Goal: Task Accomplishment & Management: Manage account settings

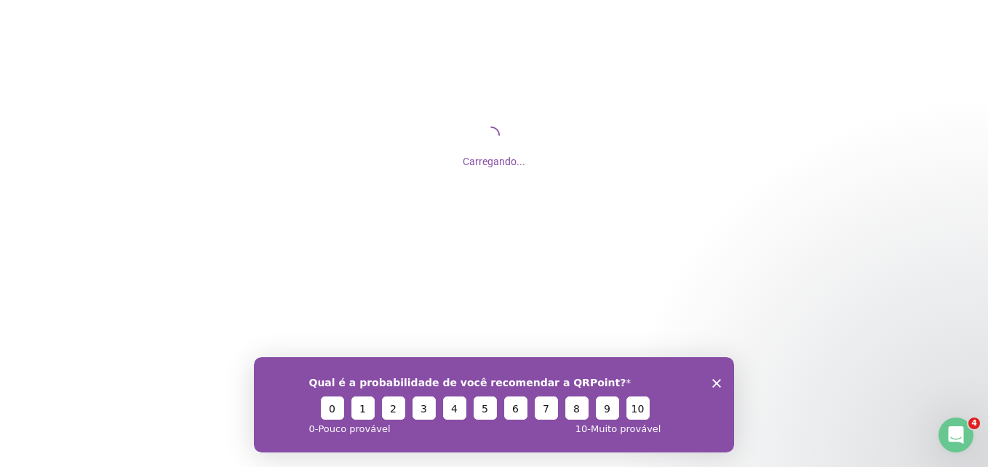
click at [714, 386] on icon "Encerrar pesquisa" at bounding box center [716, 382] width 9 height 9
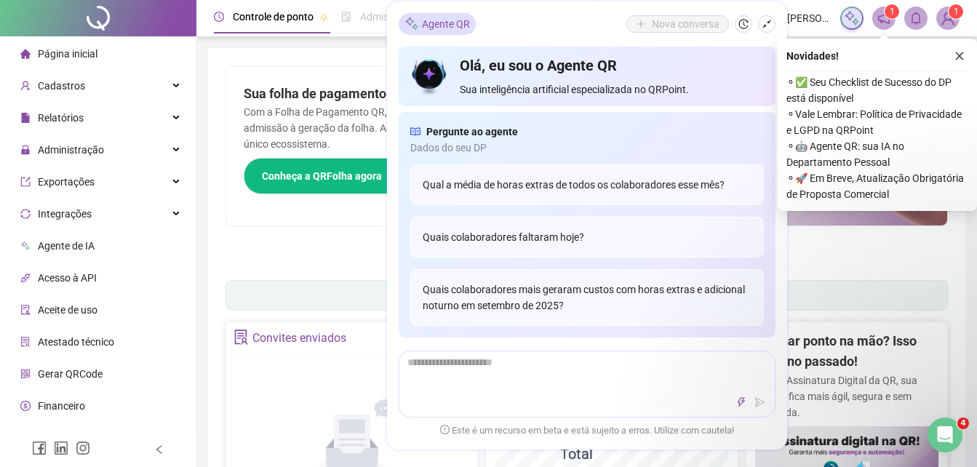
click at [231, 255] on ul "1 2 3 4 5 6 7" at bounding box center [587, 256] width 722 height 7
click at [590, 15] on div "Agente QR Nova conversa" at bounding box center [587, 24] width 377 height 22
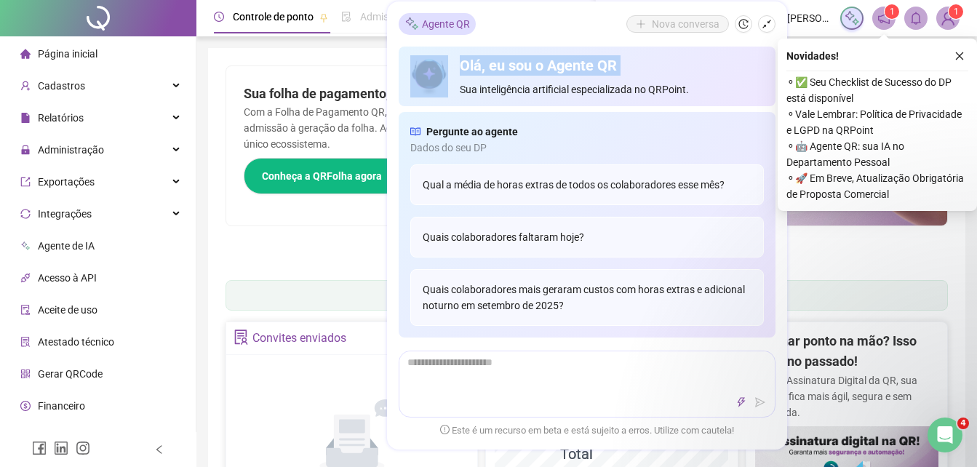
drag, startPoint x: 590, startPoint y: 15, endPoint x: 680, endPoint y: 48, distance: 96.2
click at [680, 48] on div "Agente QR Nova conversa Olá, eu sou o Agente QR Sua inteligência artificial esp…" at bounding box center [587, 225] width 400 height 448
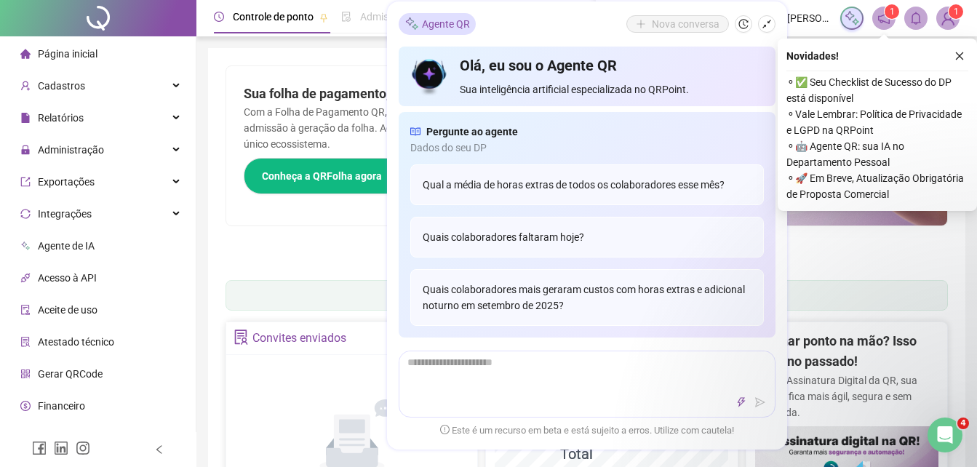
drag, startPoint x: 680, startPoint y: 48, endPoint x: 572, endPoint y: 25, distance: 110.7
click at [572, 25] on div "Agente QR Nova conversa" at bounding box center [587, 24] width 377 height 22
click at [763, 23] on icon "shrink" at bounding box center [767, 24] width 10 height 10
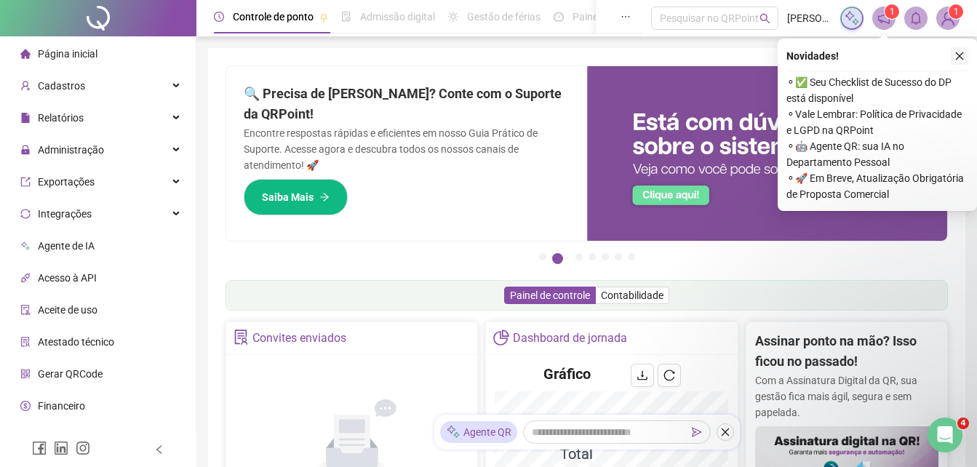
click at [958, 55] on icon "close" at bounding box center [960, 56] width 10 height 10
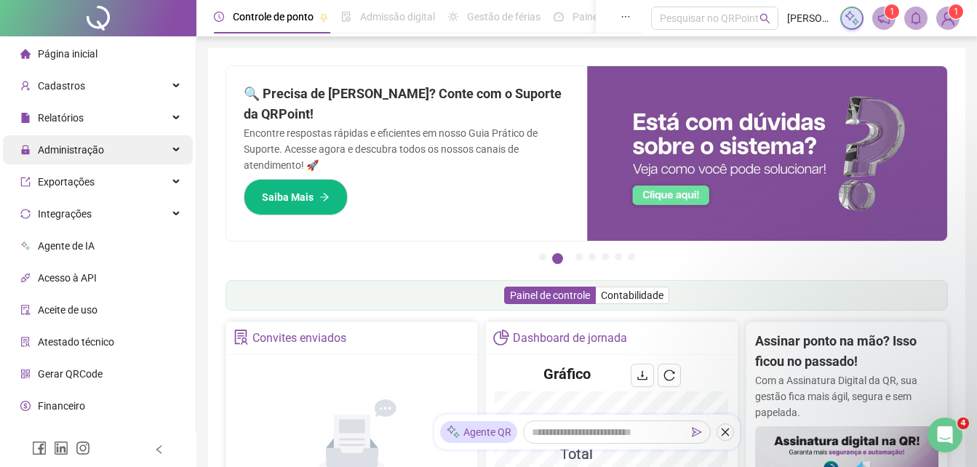
click at [95, 146] on span "Administração" at bounding box center [71, 150] width 66 height 12
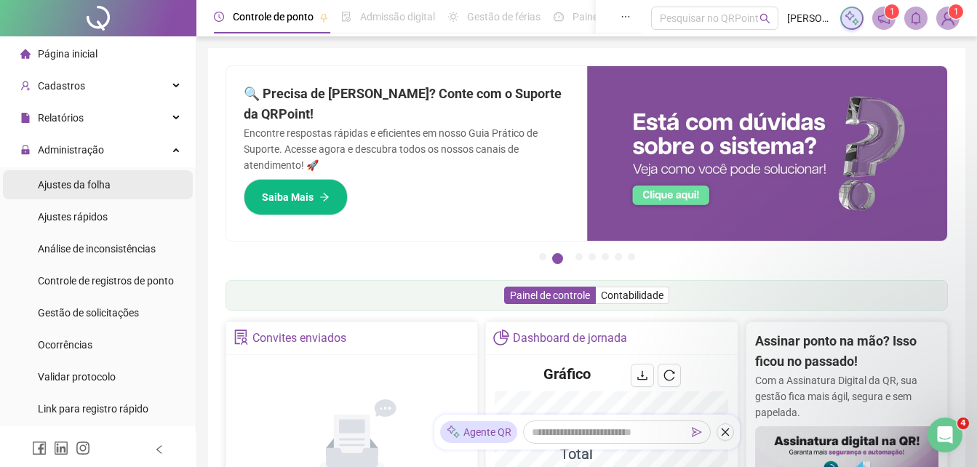
click at [100, 188] on span "Ajustes da folha" at bounding box center [74, 185] width 73 height 12
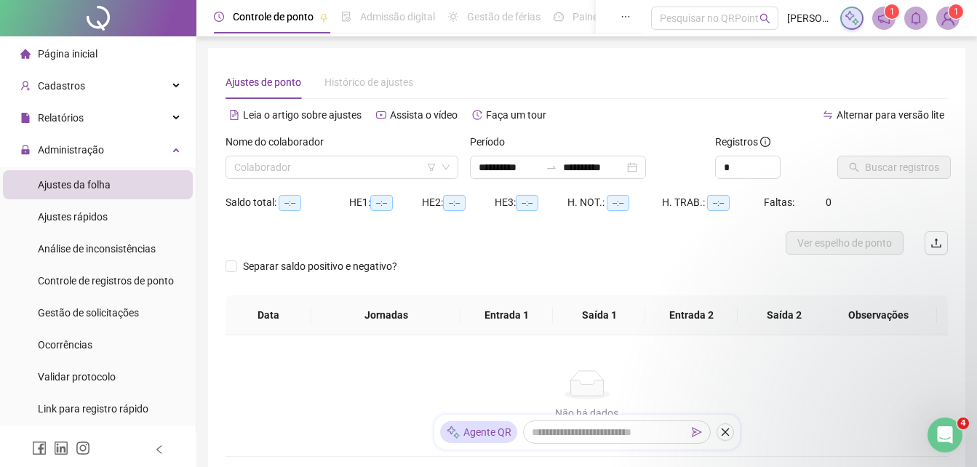
type input "**********"
click at [363, 165] on input "search" at bounding box center [335, 167] width 202 height 22
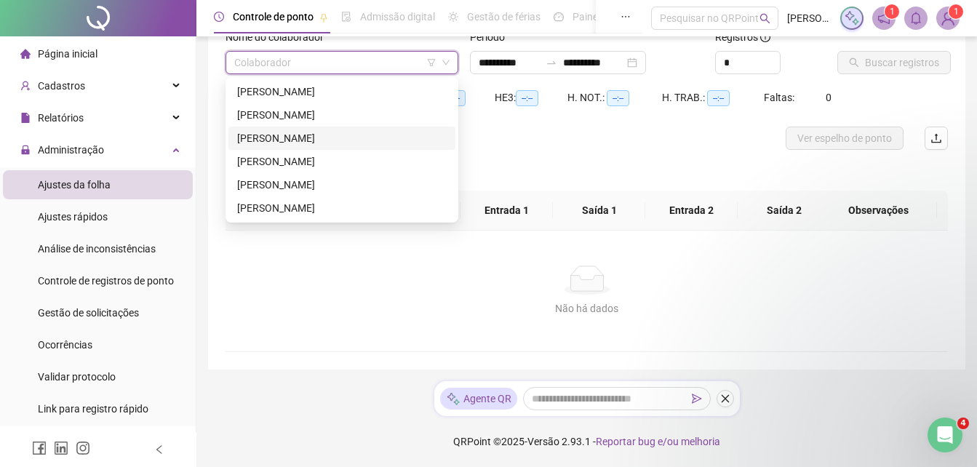
scroll to position [32, 0]
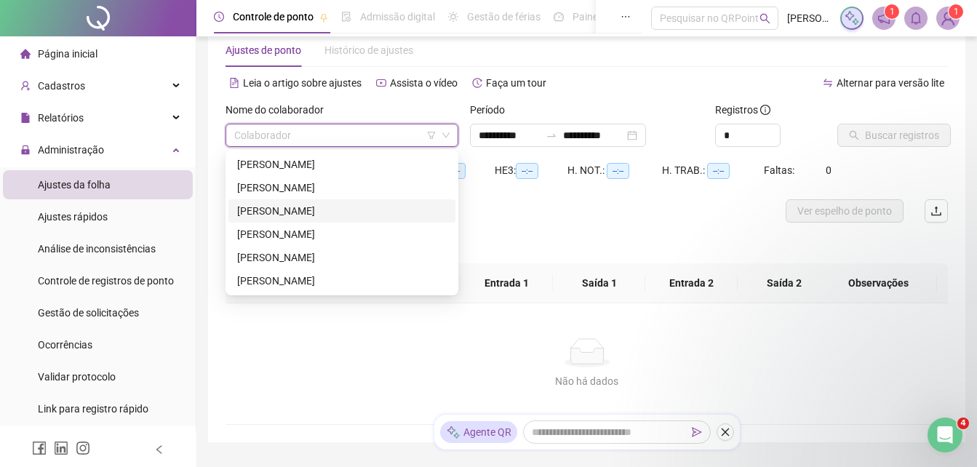
drag, startPoint x: 362, startPoint y: 210, endPoint x: 343, endPoint y: 212, distance: 19.0
click at [343, 212] on div "[PERSON_NAME]" at bounding box center [342, 211] width 210 height 16
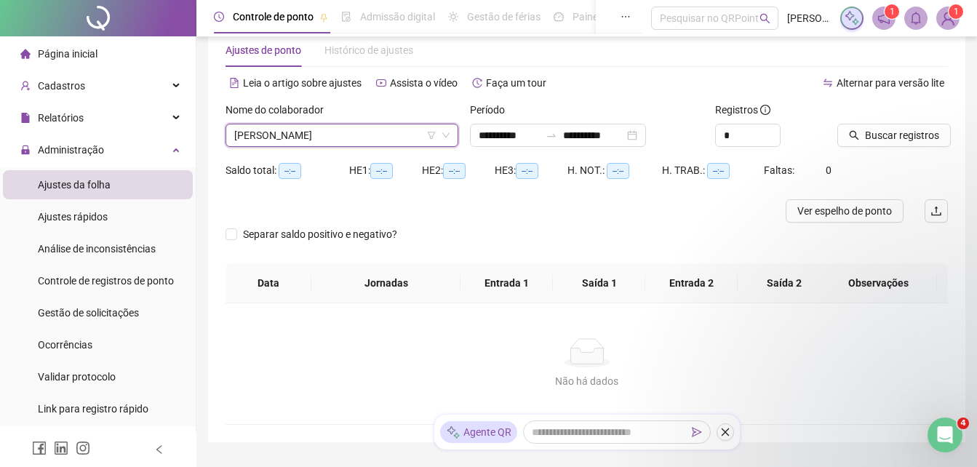
click at [401, 134] on span "[PERSON_NAME]" at bounding box center [341, 135] width 215 height 22
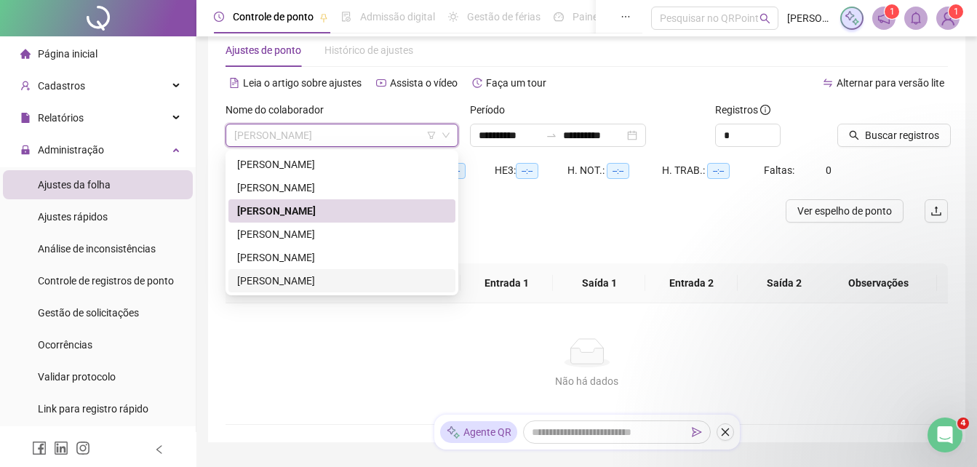
drag, startPoint x: 289, startPoint y: 281, endPoint x: 371, endPoint y: 366, distance: 118.3
click at [371, 366] on body "**********" at bounding box center [488, 201] width 977 height 467
click at [317, 283] on div "[PERSON_NAME]" at bounding box center [342, 281] width 210 height 16
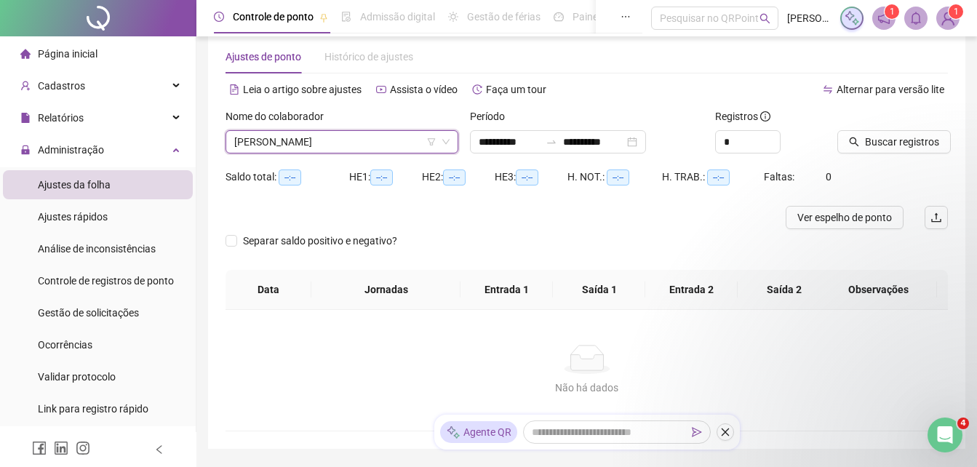
scroll to position [0, 0]
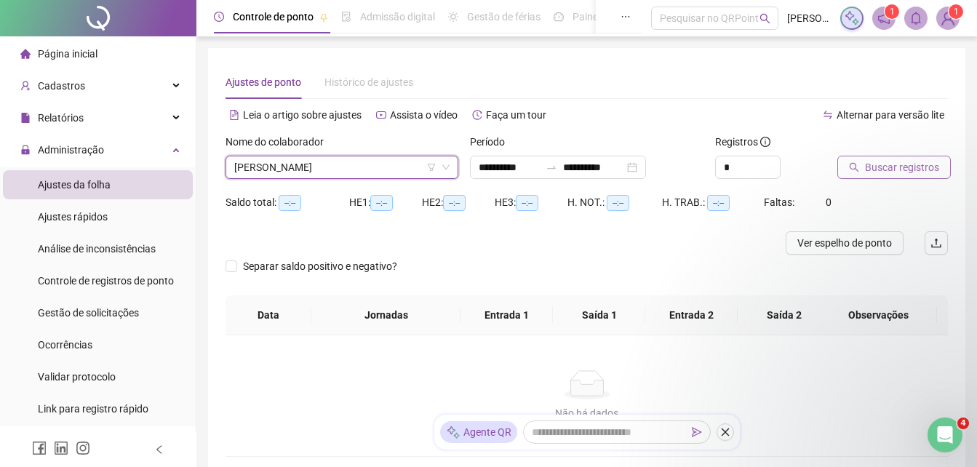
click at [891, 156] on button "Buscar registros" at bounding box center [893, 167] width 113 height 23
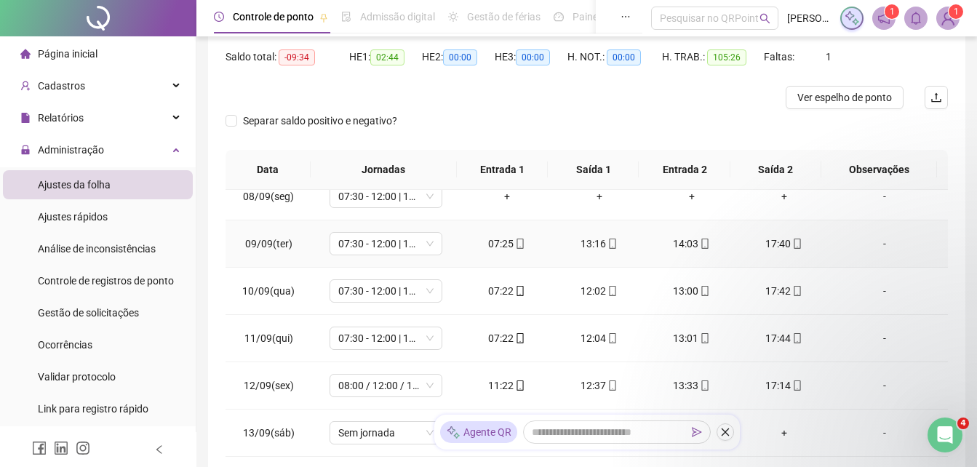
scroll to position [275, 0]
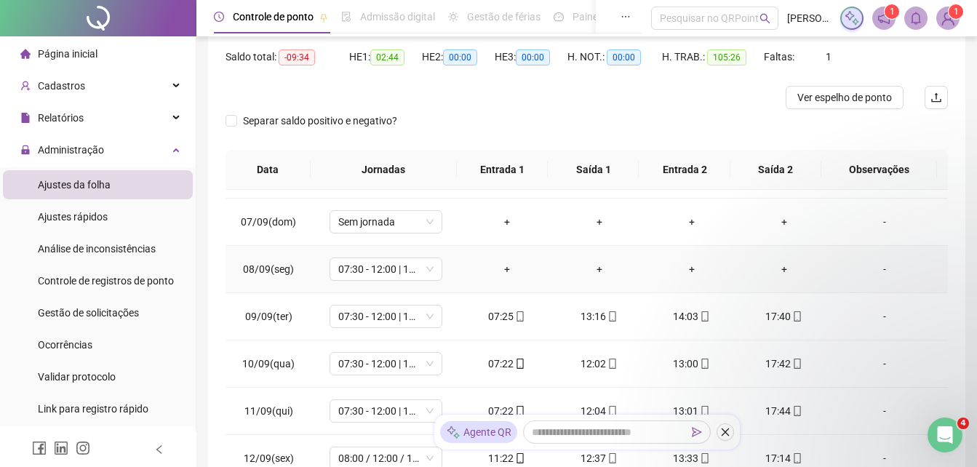
click at [877, 265] on div "-" at bounding box center [885, 269] width 86 height 16
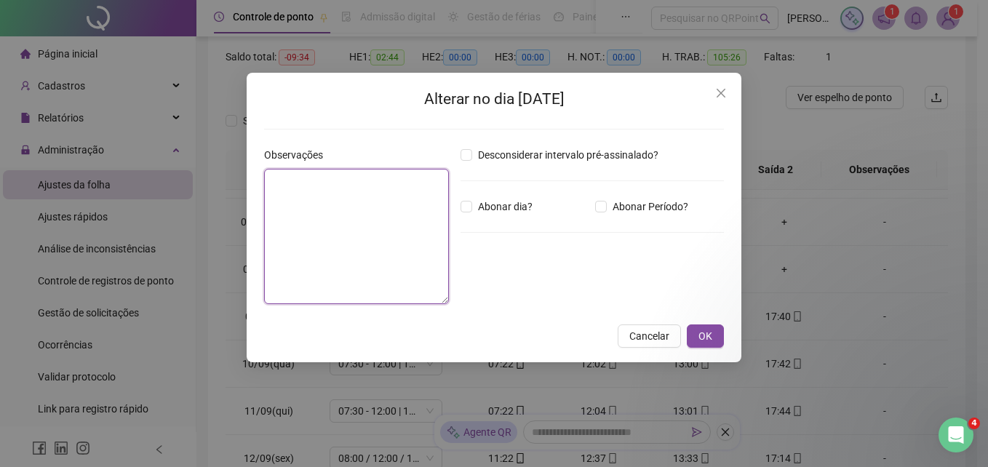
click at [393, 196] on textarea at bounding box center [356, 236] width 185 height 135
type textarea "*"
type textarea "**********"
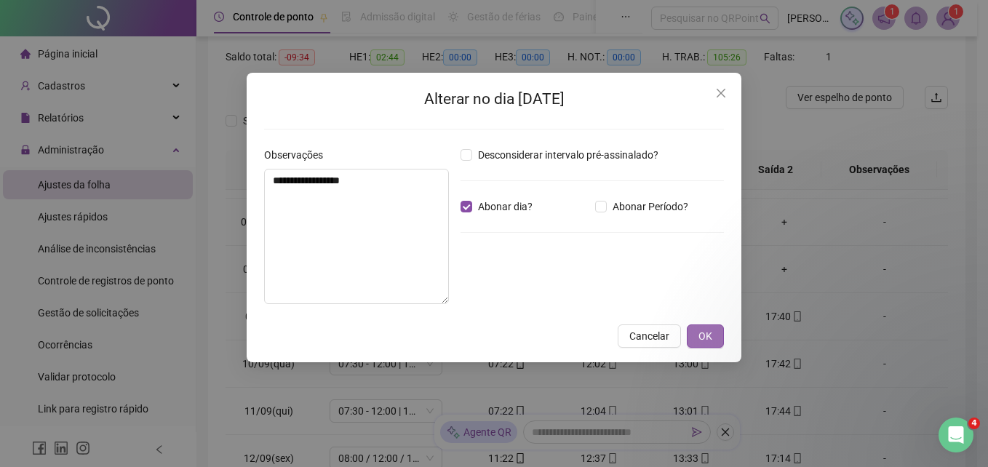
click at [704, 326] on button "OK" at bounding box center [705, 335] width 37 height 23
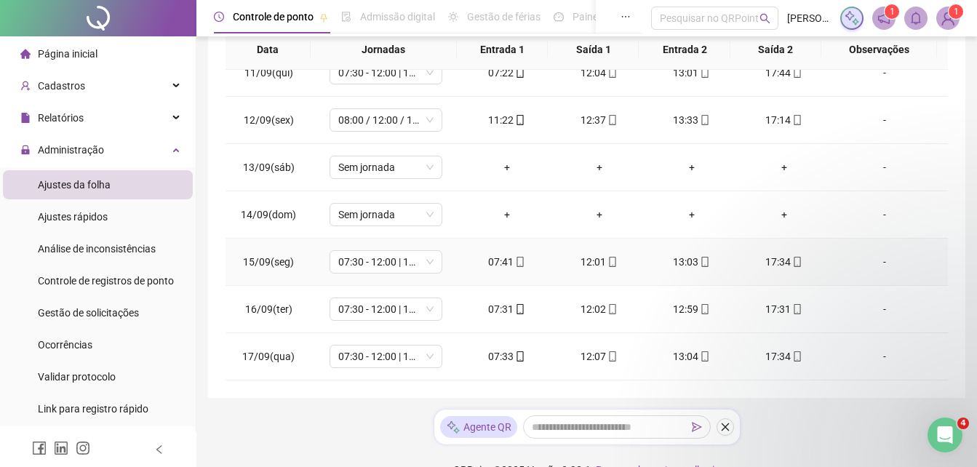
scroll to position [291, 0]
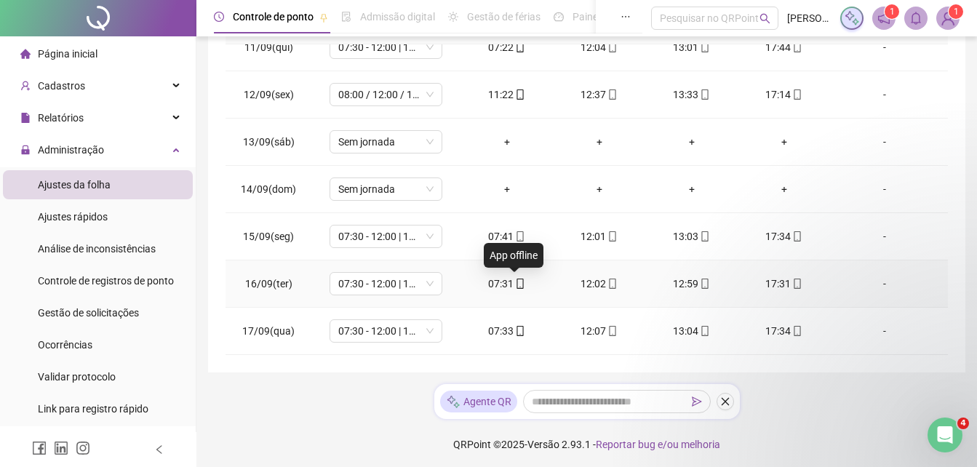
click at [515, 283] on icon "mobile" at bounding box center [520, 284] width 10 height 10
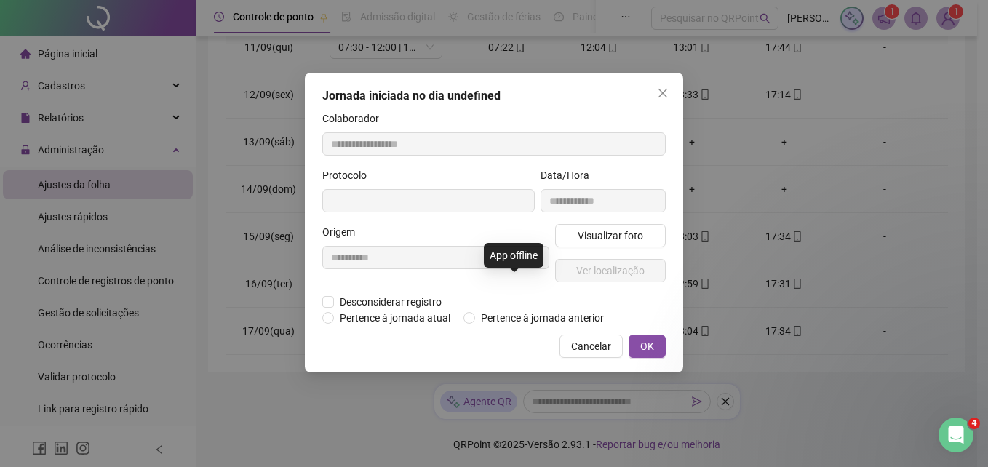
type input "**********"
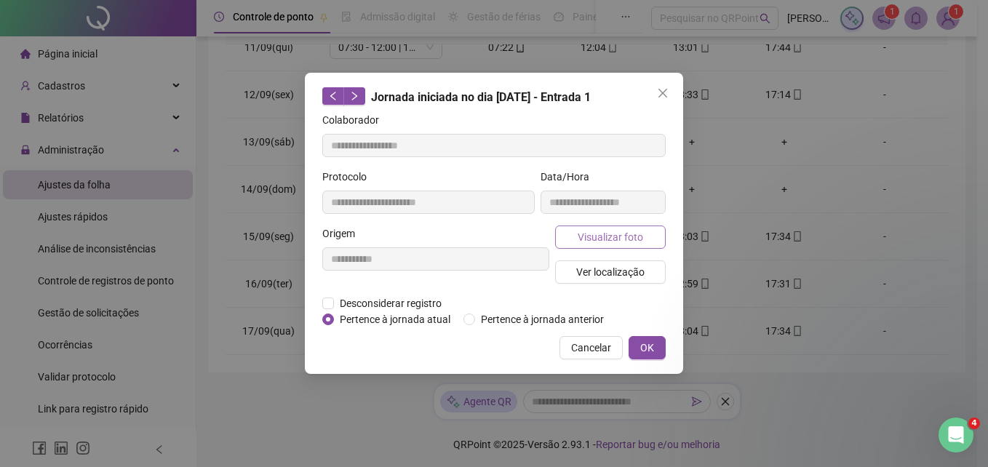
click at [632, 236] on span "Visualizar foto" at bounding box center [610, 237] width 65 height 16
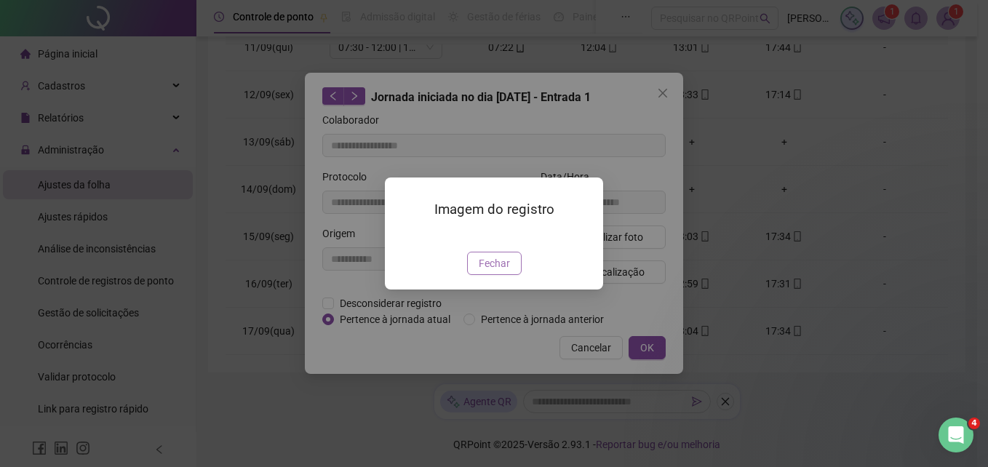
click at [501, 271] on span "Fechar" at bounding box center [494, 263] width 31 height 16
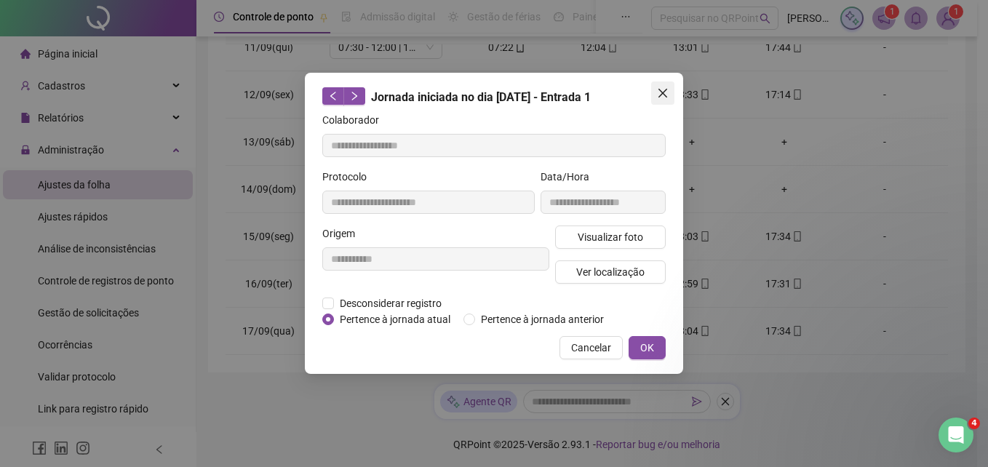
click at [664, 92] on icon "close" at bounding box center [662, 93] width 9 height 9
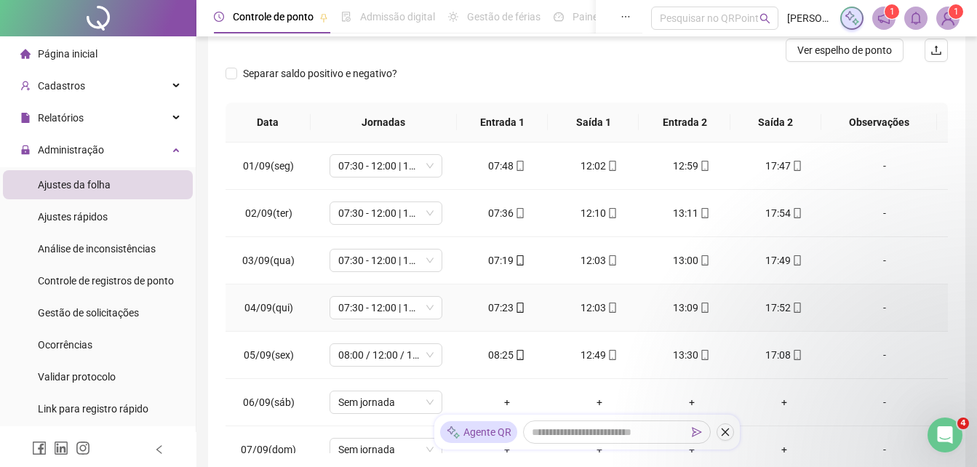
scroll to position [148, 0]
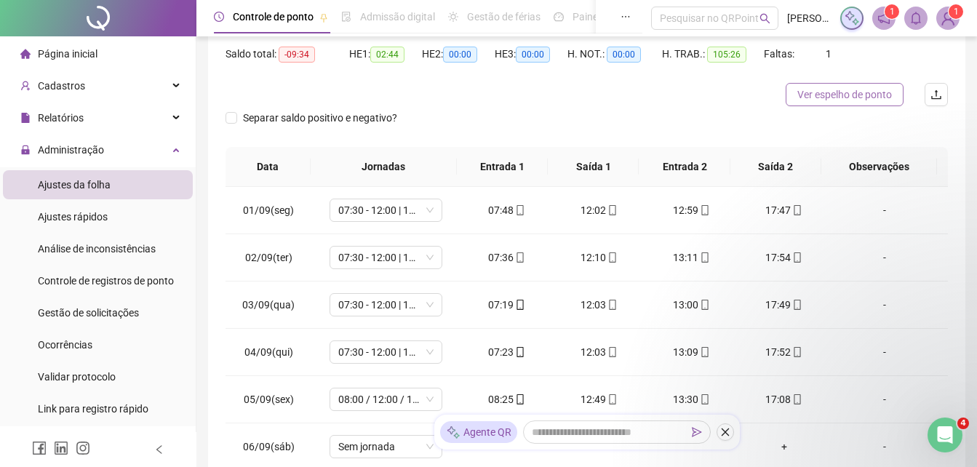
click at [892, 97] on span "Ver espelho de ponto" at bounding box center [844, 95] width 95 height 16
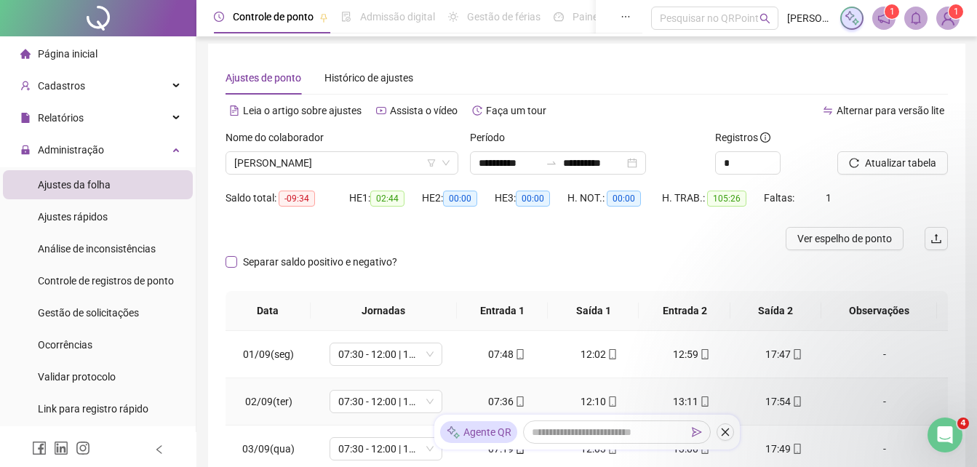
scroll to position [0, 0]
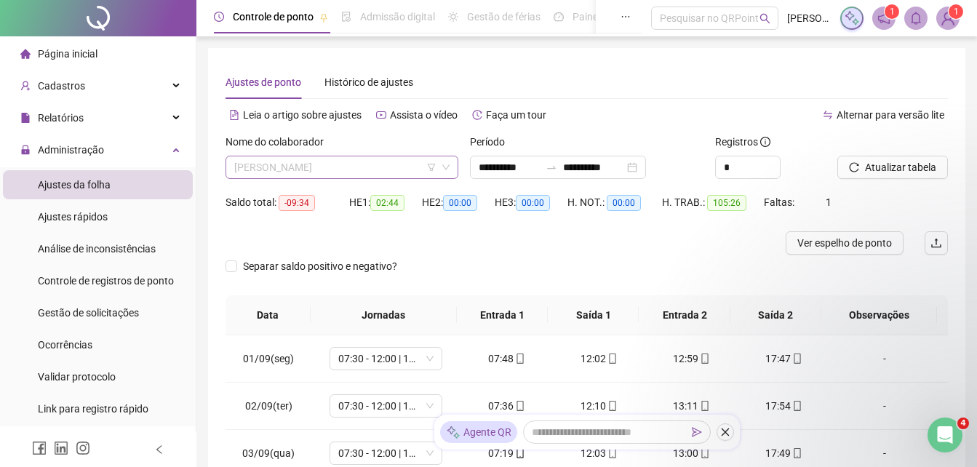
click at [333, 162] on span "[PERSON_NAME]" at bounding box center [341, 167] width 215 height 22
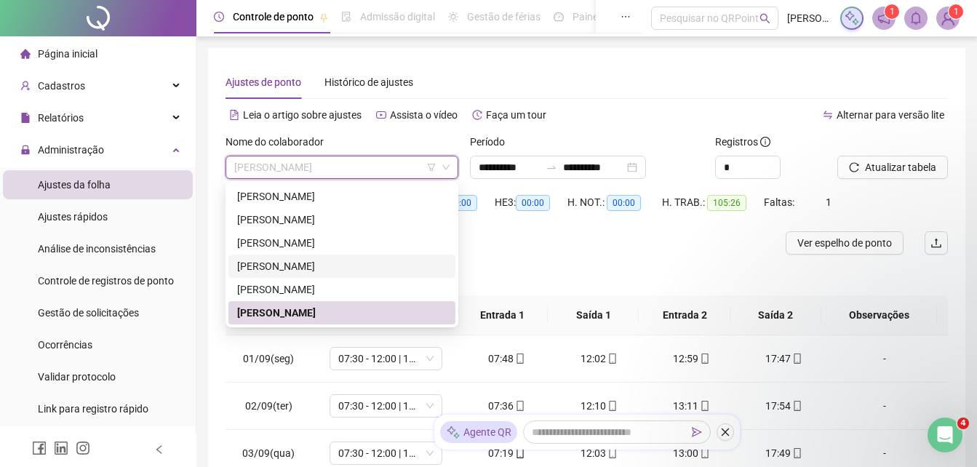
click at [292, 270] on div "[PERSON_NAME]" at bounding box center [342, 266] width 210 height 16
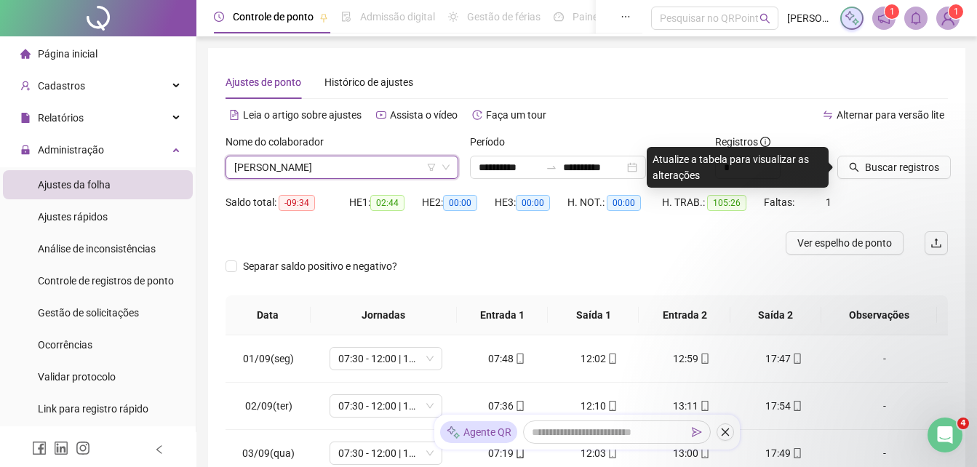
click at [443, 166] on icon "down" at bounding box center [446, 167] width 9 height 9
click at [415, 160] on span "[PERSON_NAME]" at bounding box center [341, 167] width 215 height 22
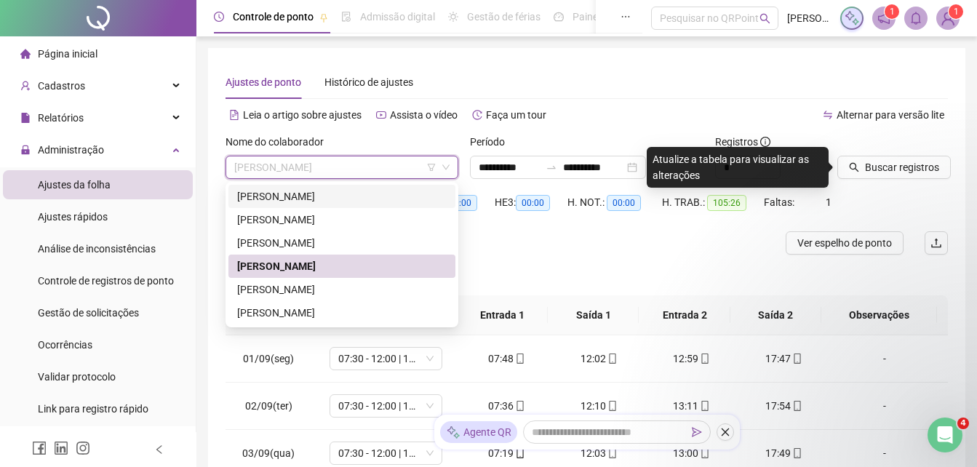
click at [330, 199] on div "[PERSON_NAME]" at bounding box center [342, 196] width 210 height 16
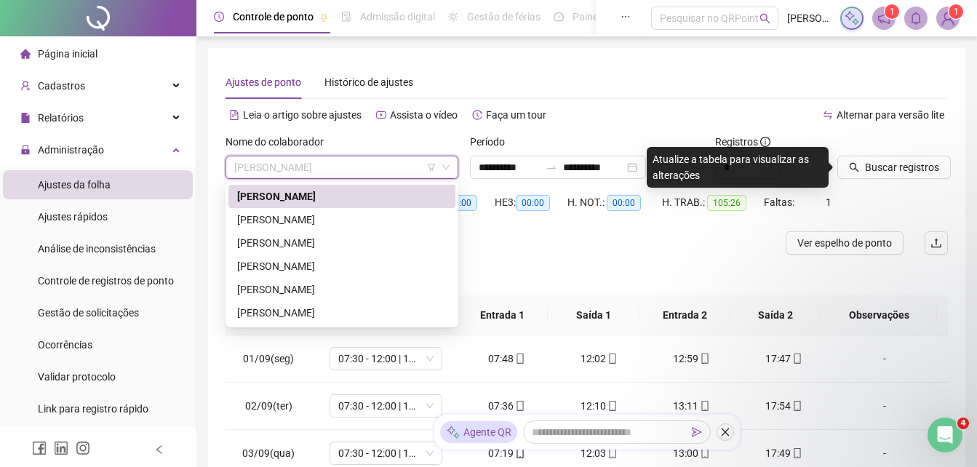
click at [346, 170] on span "[PERSON_NAME]" at bounding box center [341, 167] width 215 height 22
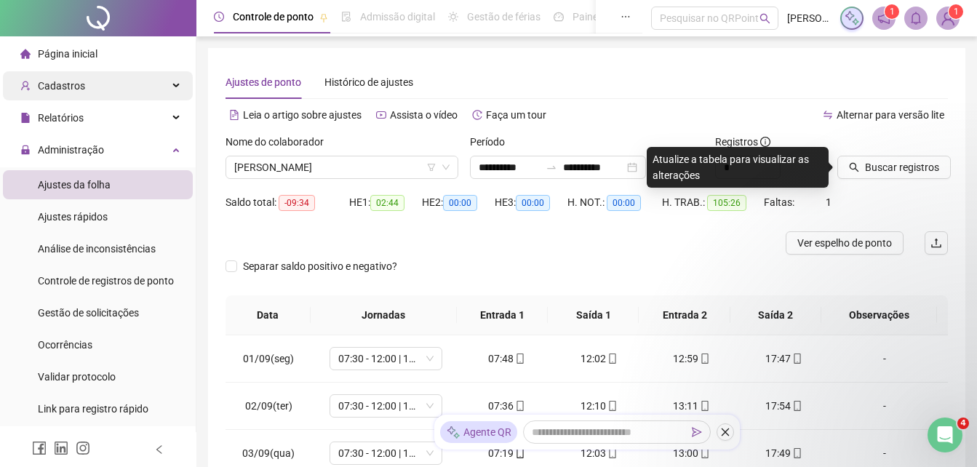
click at [84, 82] on div "Cadastros" at bounding box center [98, 85] width 190 height 29
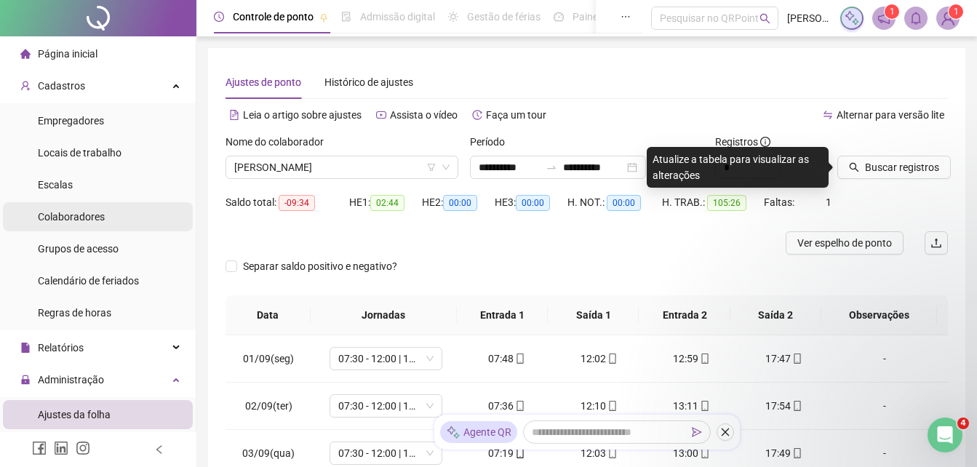
click at [67, 212] on span "Colaboradores" at bounding box center [71, 217] width 67 height 12
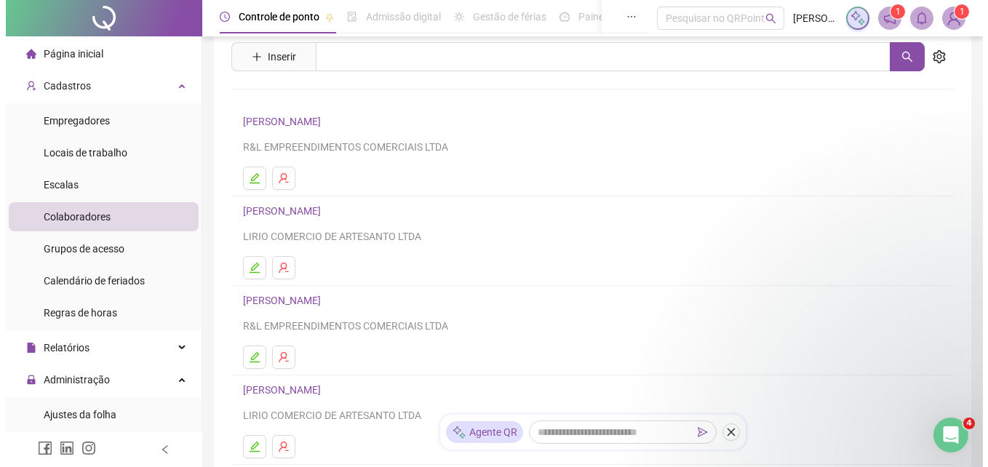
scroll to position [73, 0]
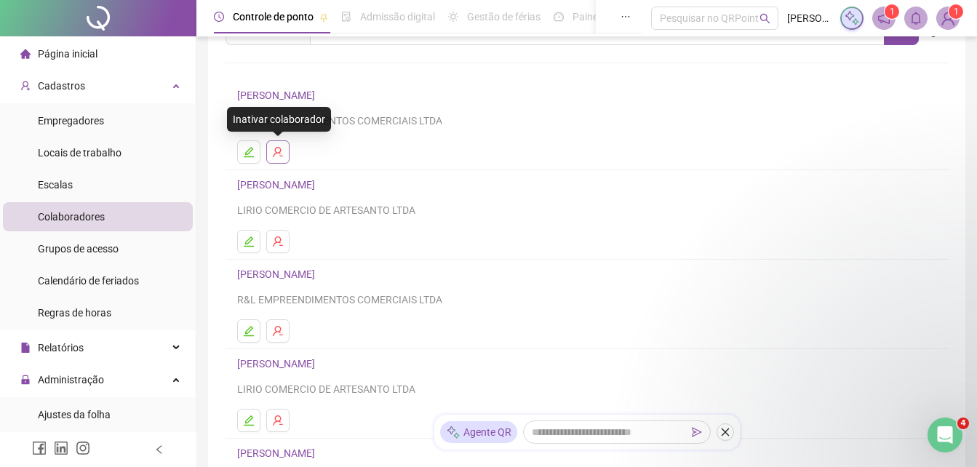
click at [279, 151] on icon "user-delete" at bounding box center [278, 152] width 12 height 12
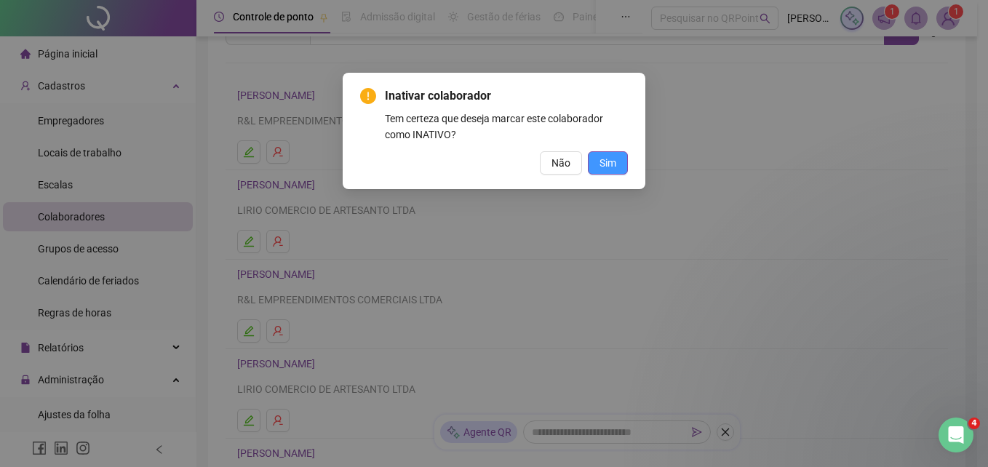
click at [605, 156] on span "Sim" at bounding box center [608, 163] width 17 height 16
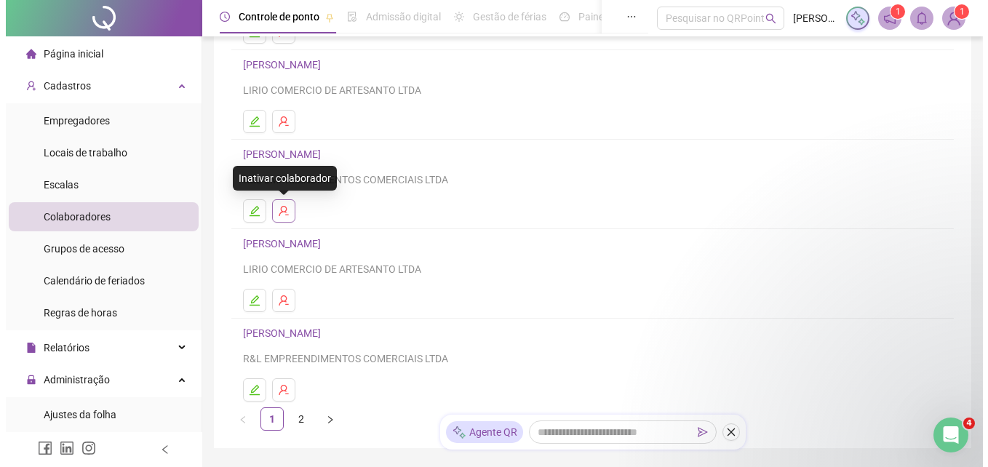
scroll to position [218, 0]
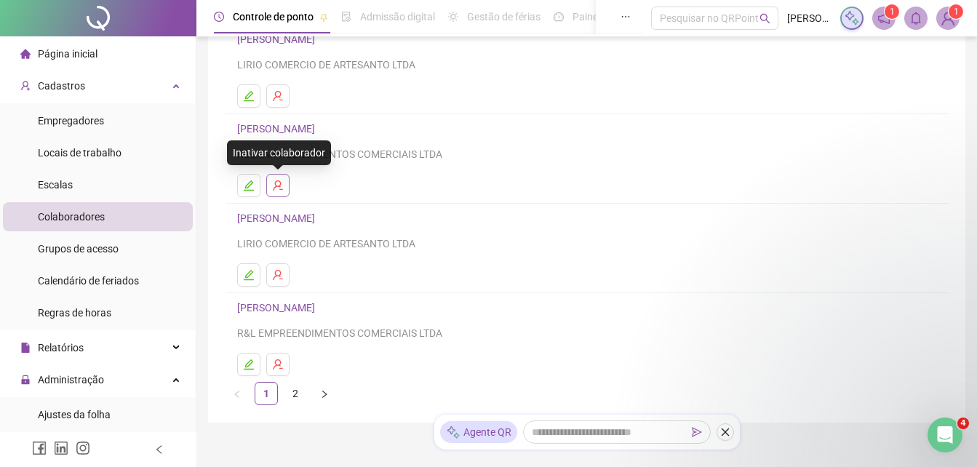
click at [286, 186] on button "button" at bounding box center [277, 185] width 23 height 23
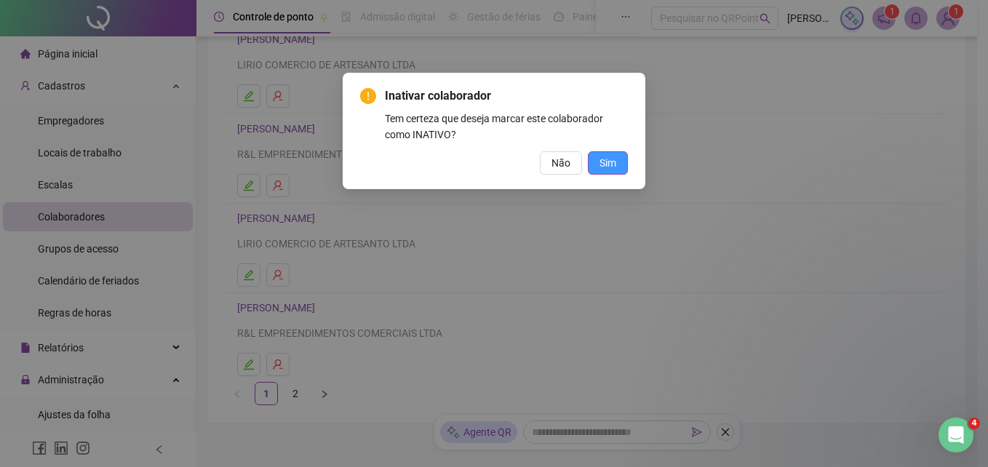
click at [620, 161] on button "Sim" at bounding box center [608, 162] width 40 height 23
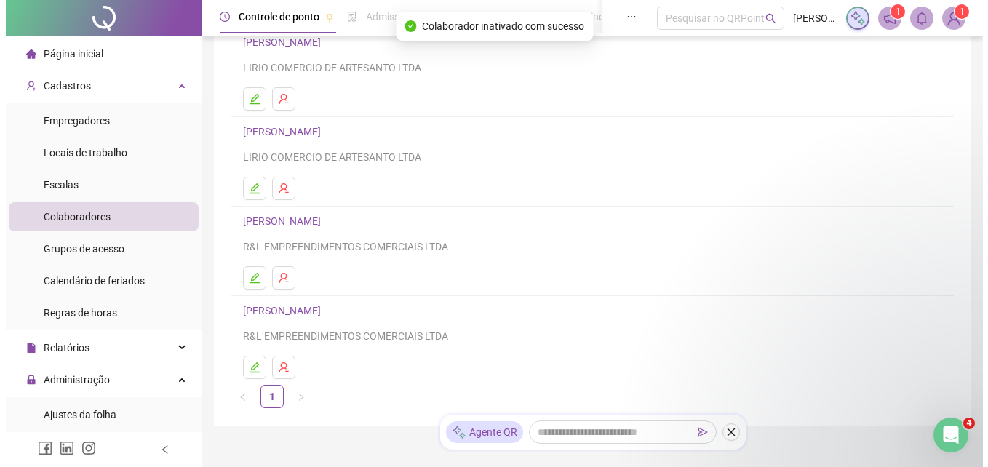
scroll to position [146, 0]
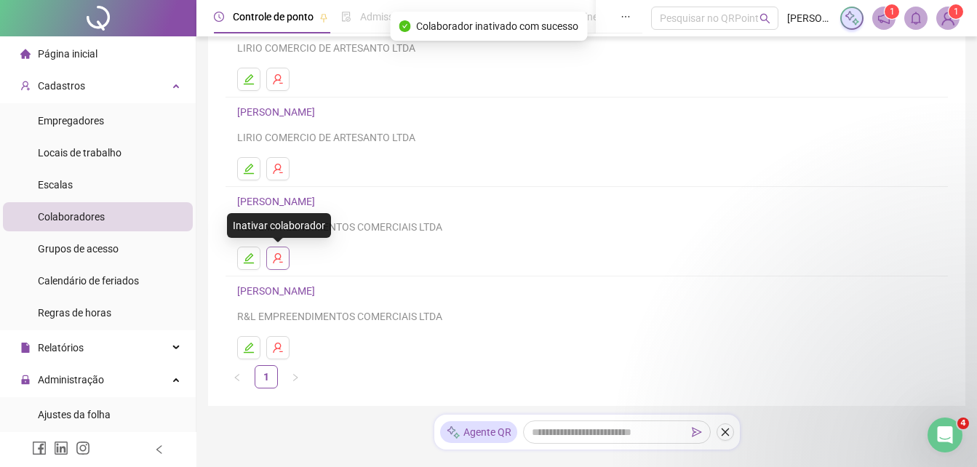
click at [282, 263] on icon "user-delete" at bounding box center [278, 258] width 12 height 12
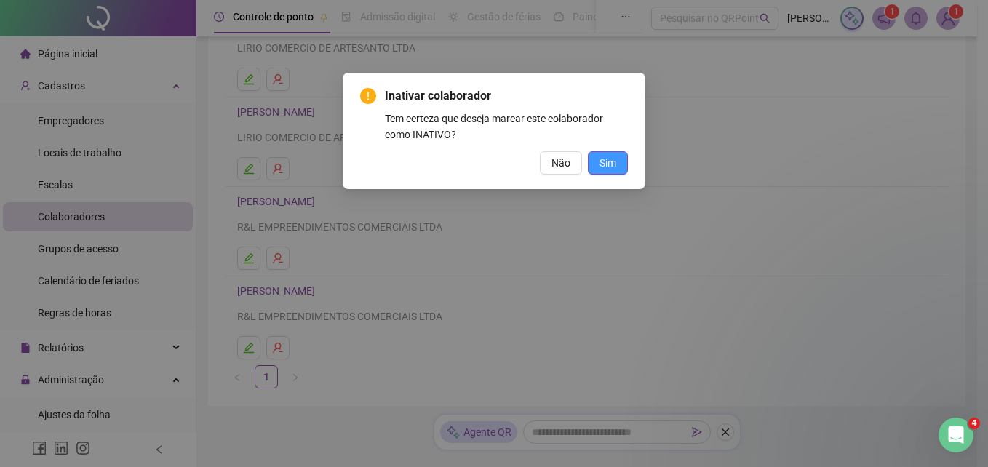
click at [611, 154] on button "Sim" at bounding box center [608, 162] width 40 height 23
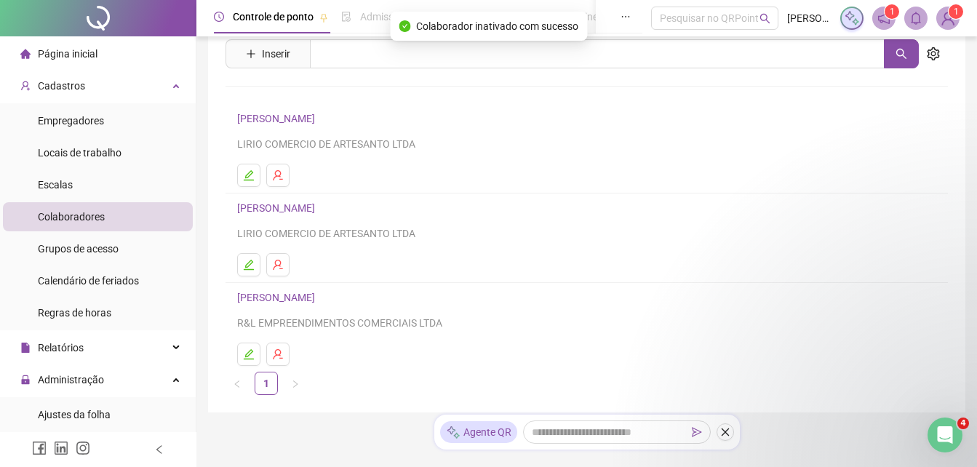
scroll to position [0, 0]
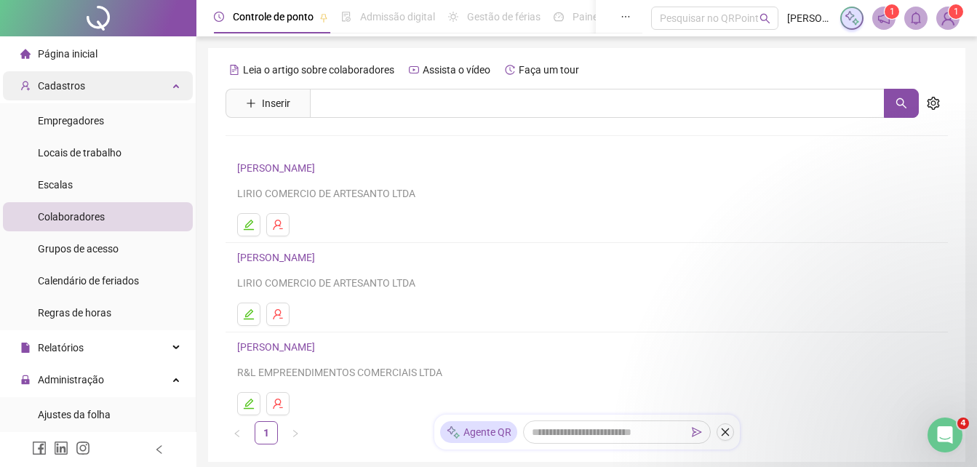
click at [130, 94] on div "Cadastros" at bounding box center [98, 85] width 190 height 29
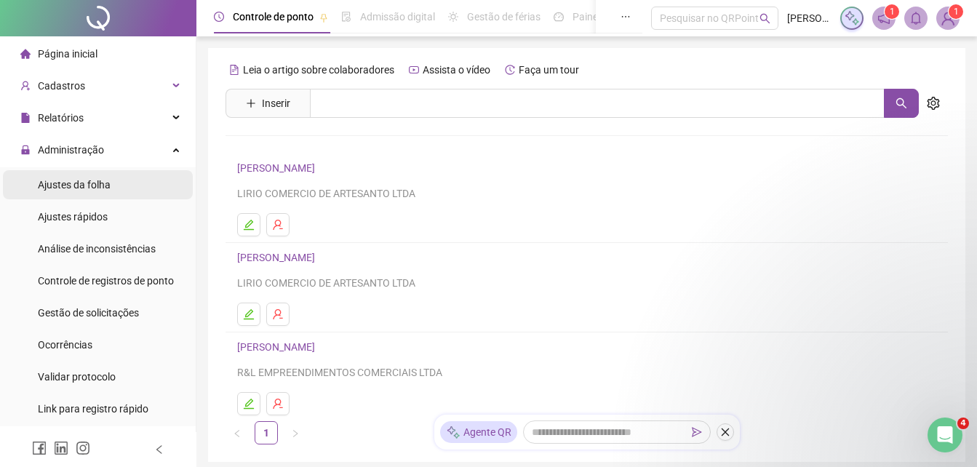
click at [127, 180] on li "Ajustes da folha" at bounding box center [98, 184] width 190 height 29
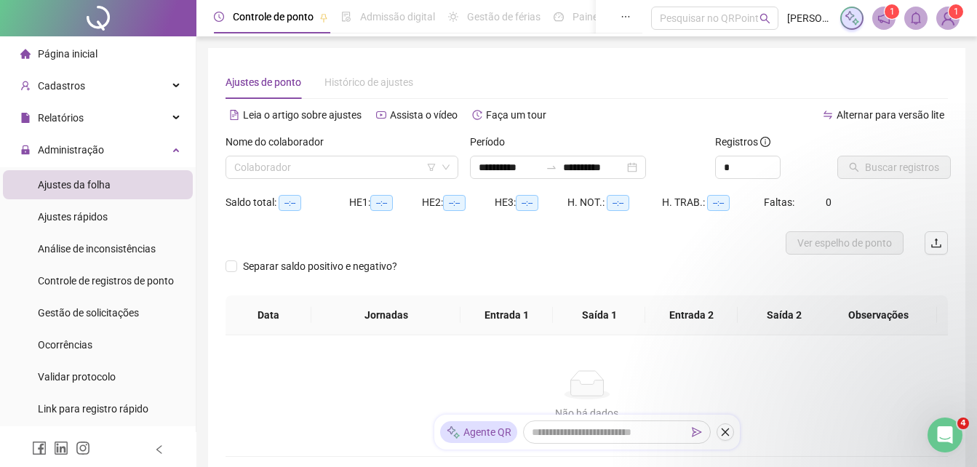
type input "**********"
click at [381, 172] on input "search" at bounding box center [335, 167] width 202 height 22
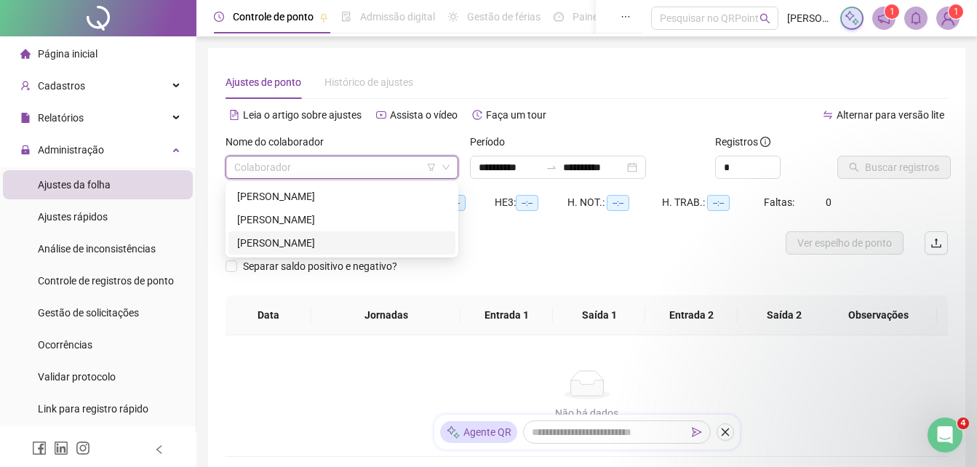
click at [517, 267] on div "Separar saldo positivo e negativo?" at bounding box center [587, 275] width 722 height 41
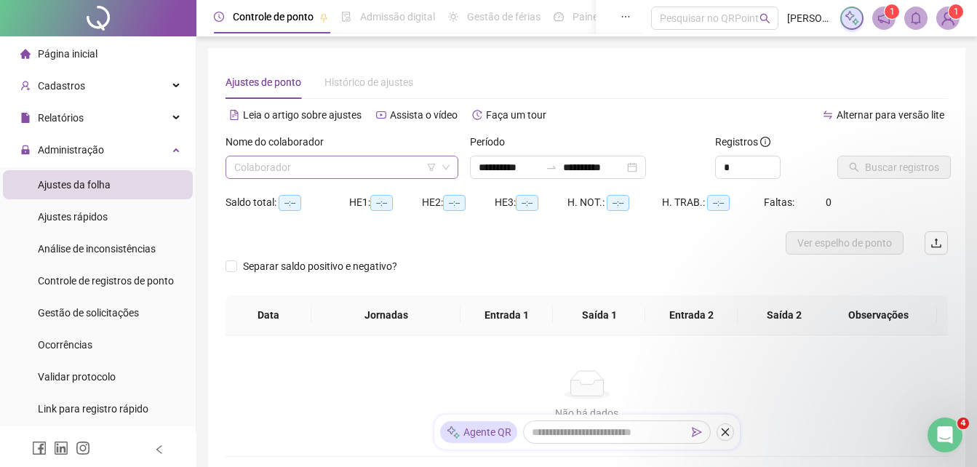
click at [379, 176] on input "search" at bounding box center [335, 167] width 202 height 22
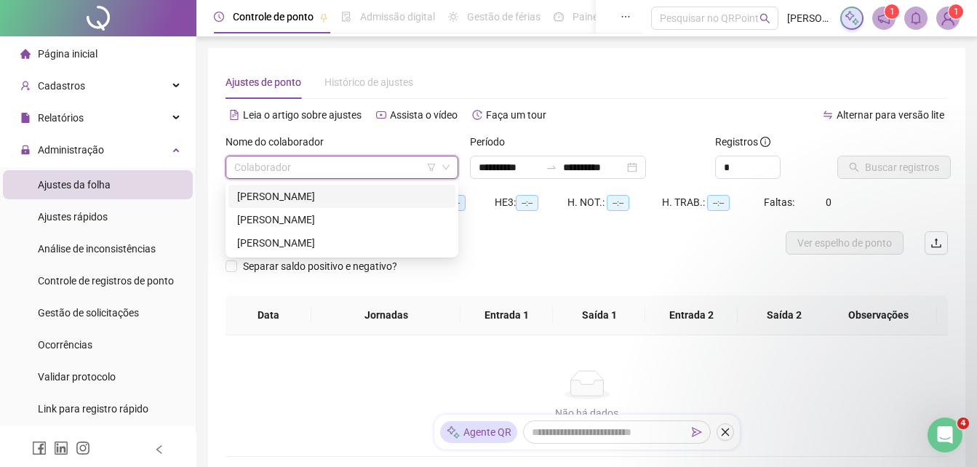
click at [356, 198] on div "[PERSON_NAME]" at bounding box center [342, 196] width 210 height 16
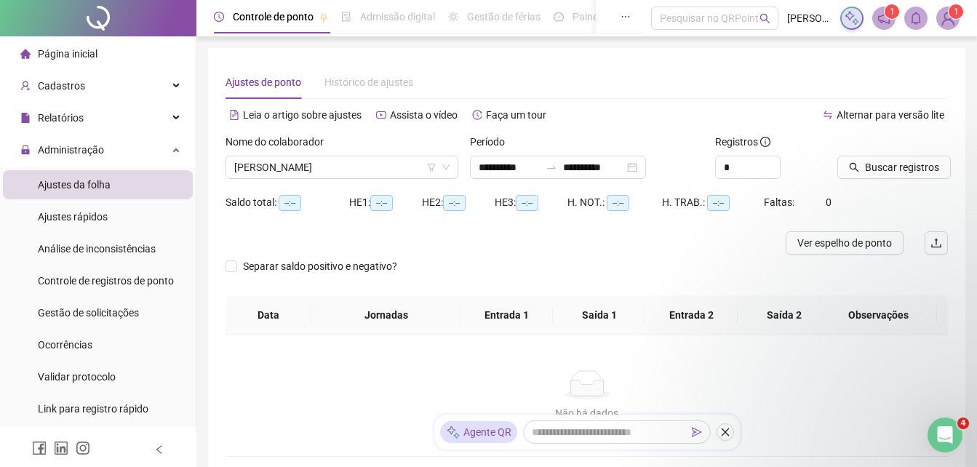
click at [539, 247] on div at bounding box center [497, 242] width 542 height 23
